Goal: Information Seeking & Learning: Learn about a topic

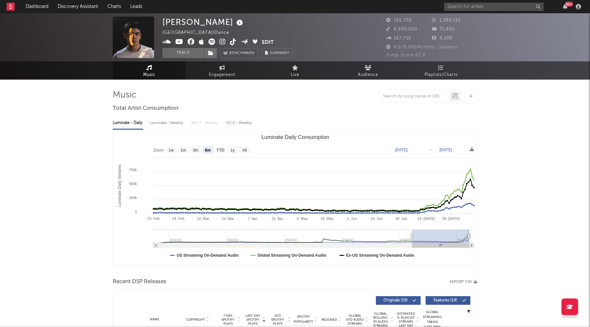
select select "6m"
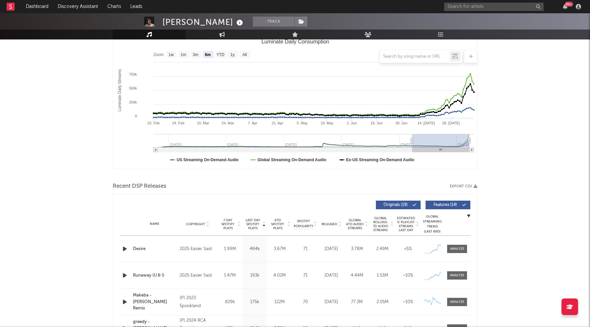
scroll to position [236, 0]
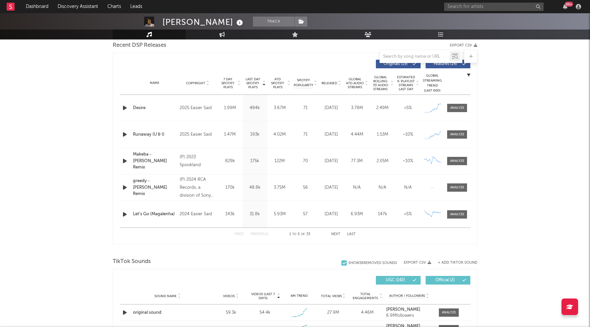
click at [122, 105] on icon "button" at bounding box center [124, 108] width 7 height 8
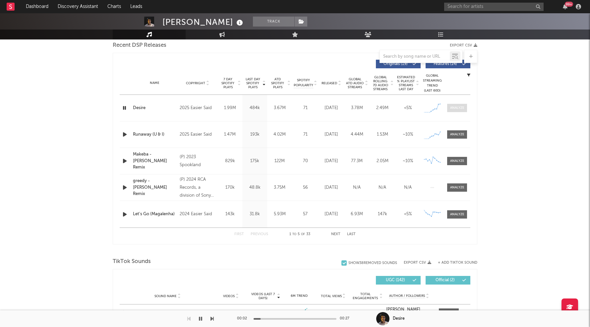
click at [460, 110] on span at bounding box center [457, 108] width 20 height 8
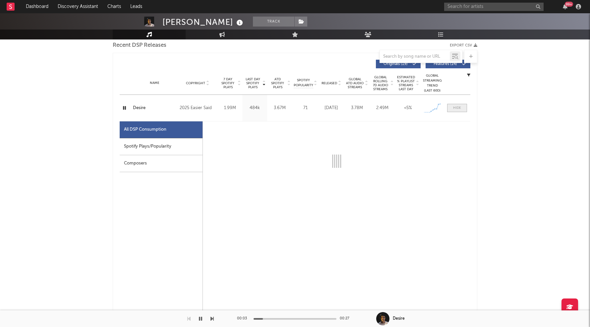
select select "1w"
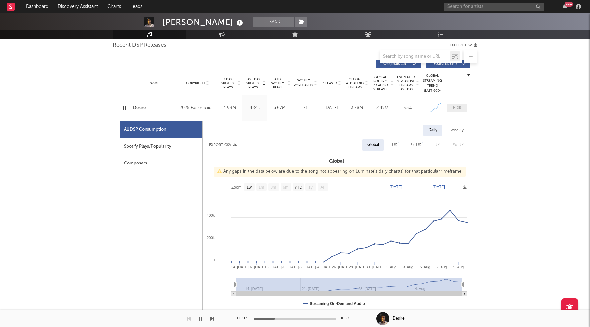
click at [460, 108] on div at bounding box center [457, 107] width 8 height 5
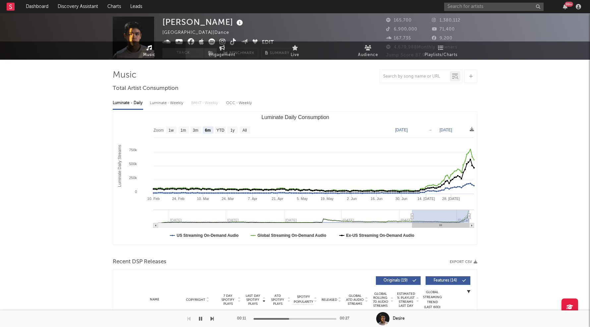
scroll to position [0, 0]
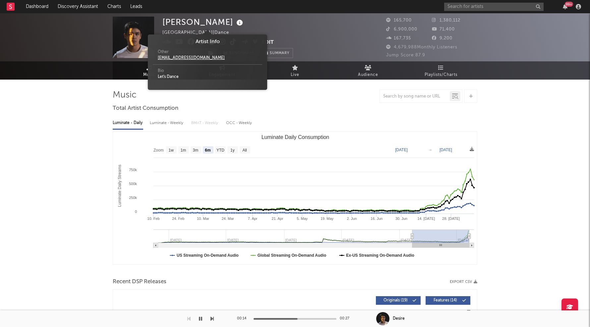
click at [235, 21] on icon at bounding box center [240, 22] width 10 height 9
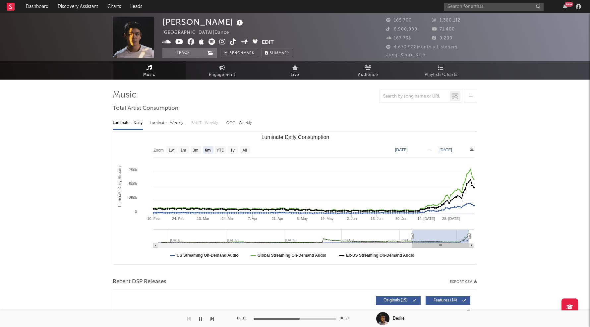
click at [235, 21] on icon at bounding box center [240, 22] width 10 height 9
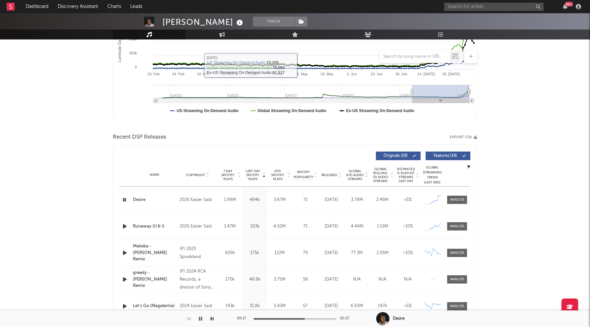
scroll to position [156, 0]
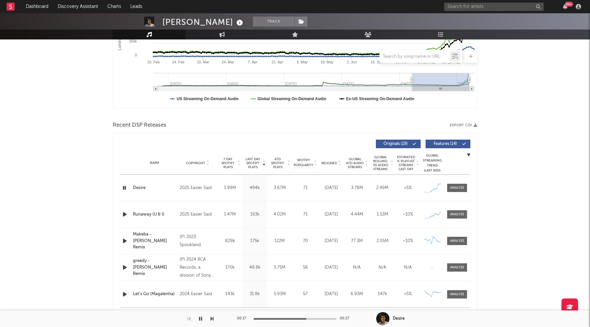
click at [125, 210] on icon "button" at bounding box center [124, 214] width 7 height 8
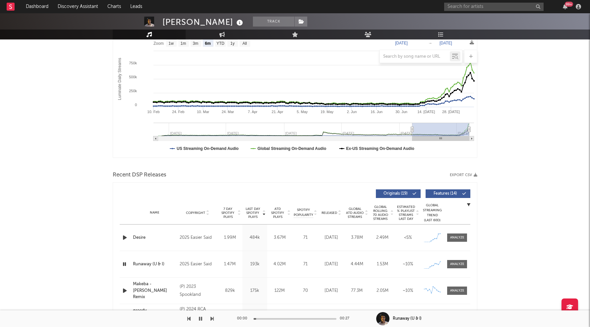
scroll to position [101, 0]
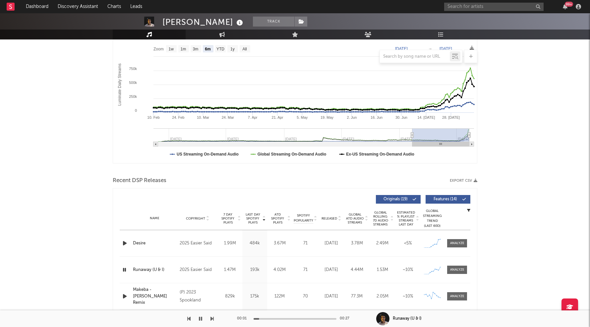
click at [277, 318] on div at bounding box center [294, 319] width 83 height 2
click at [271, 318] on div at bounding box center [243, 319] width 83 height 2
click at [264, 318] on div at bounding box center [231, 319] width 83 height 2
click at [259, 320] on div "00:07 00:27" at bounding box center [295, 318] width 116 height 17
drag, startPoint x: 259, startPoint y: 319, endPoint x: 239, endPoint y: 318, distance: 19.2
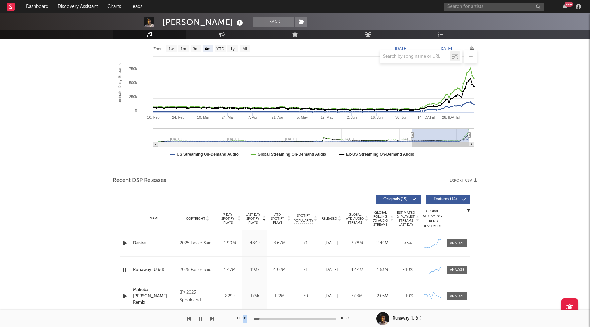
click at [239, 318] on div "00:01 00:27" at bounding box center [295, 318] width 116 height 17
click at [120, 243] on div at bounding box center [126, 243] width 12 height 8
click at [124, 242] on icon "button" at bounding box center [124, 243] width 7 height 8
click at [278, 317] on div "00:00 00:27" at bounding box center [295, 318] width 116 height 17
click at [278, 317] on div "00:01 00:27" at bounding box center [295, 318] width 116 height 17
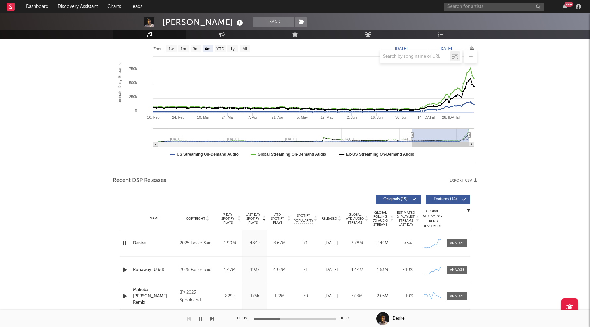
click at [280, 318] on div at bounding box center [294, 319] width 83 height 2
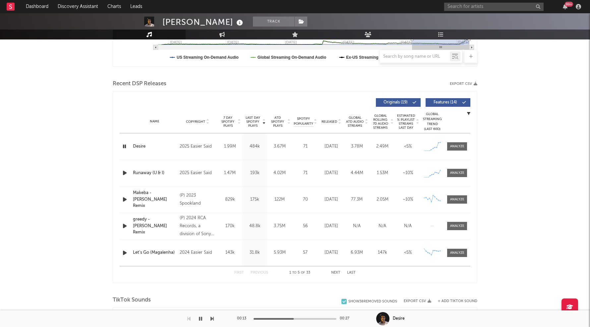
scroll to position [206, 0]
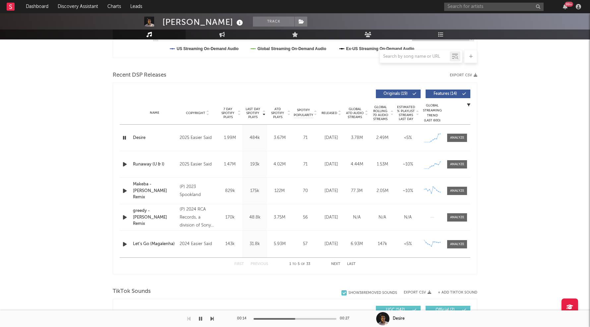
click at [125, 244] on icon "button" at bounding box center [124, 244] width 7 height 8
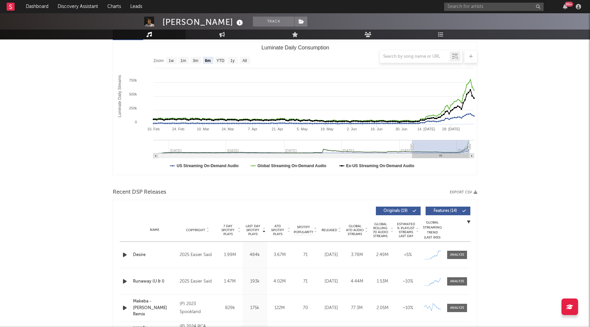
scroll to position [112, 0]
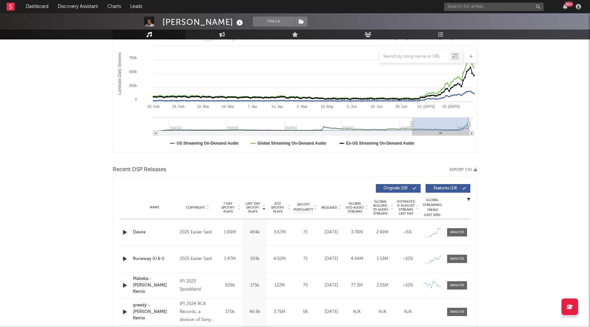
click at [124, 258] on icon "button" at bounding box center [124, 258] width 7 height 8
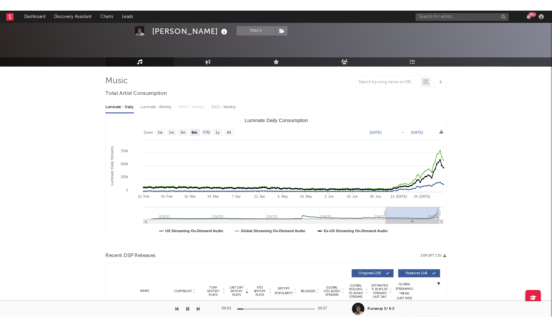
scroll to position [0, 0]
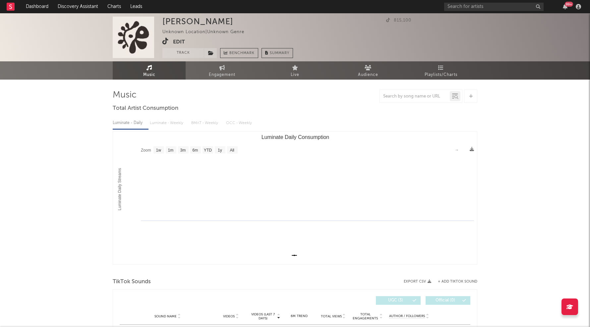
select select "1w"
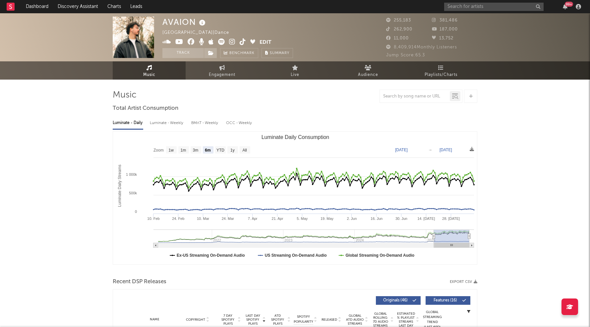
select select "6m"
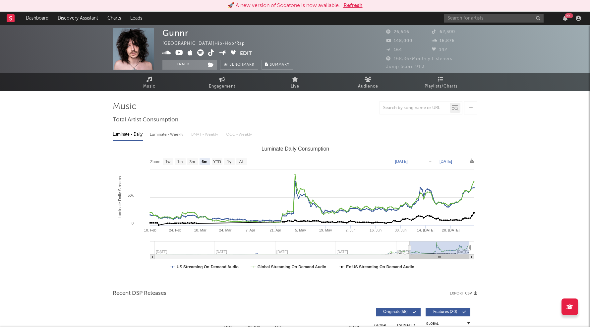
select select "6m"
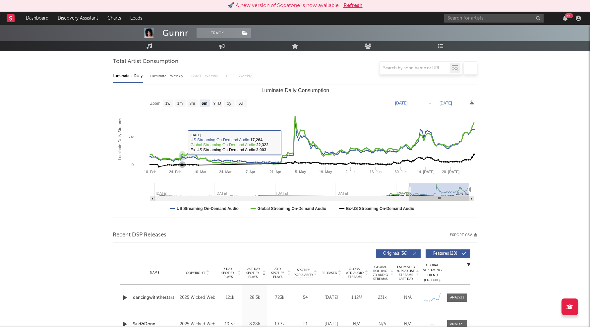
scroll to position [118, 0]
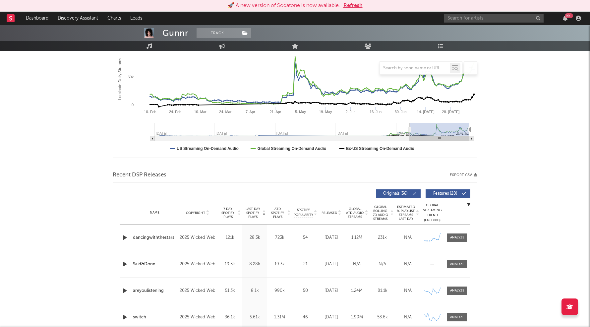
click at [122, 236] on icon "button" at bounding box center [124, 237] width 7 height 8
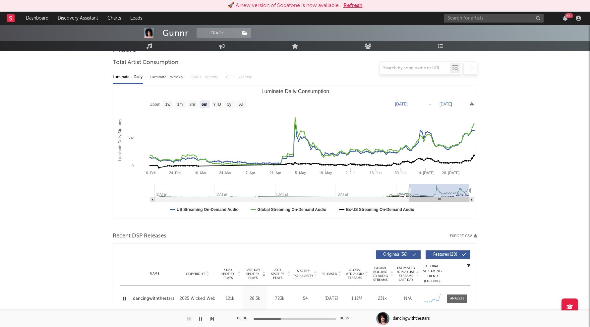
scroll to position [56, 0]
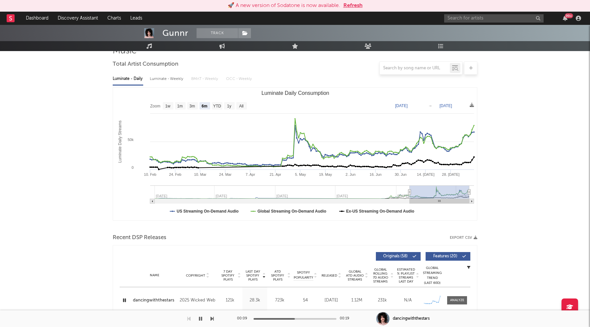
click at [127, 299] on icon "button" at bounding box center [124, 300] width 6 height 8
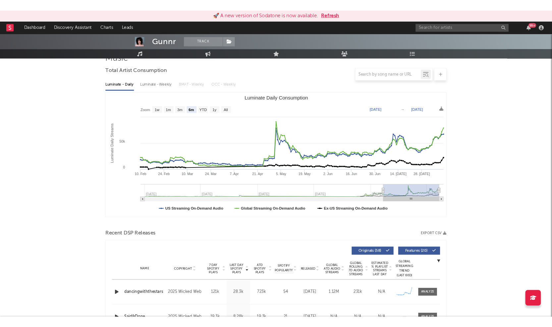
scroll to position [0, 0]
